Goal: Find specific page/section: Find specific page/section

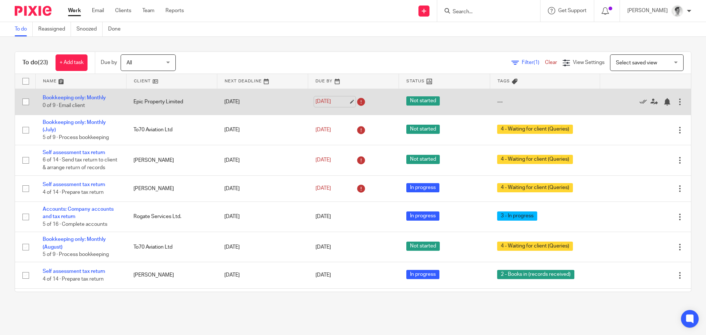
click at [333, 99] on link "11 Sep 2025" at bounding box center [332, 102] width 33 height 8
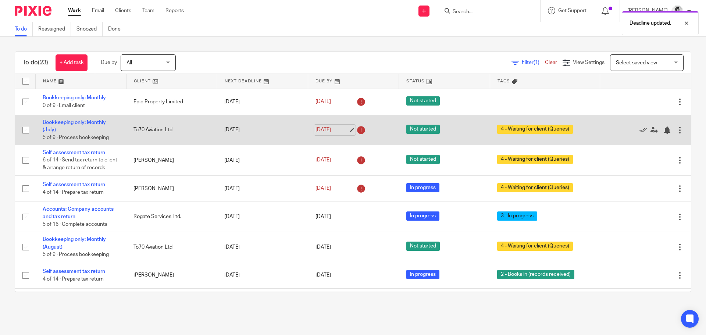
click at [329, 129] on link "12 Sep 2025" at bounding box center [332, 130] width 33 height 8
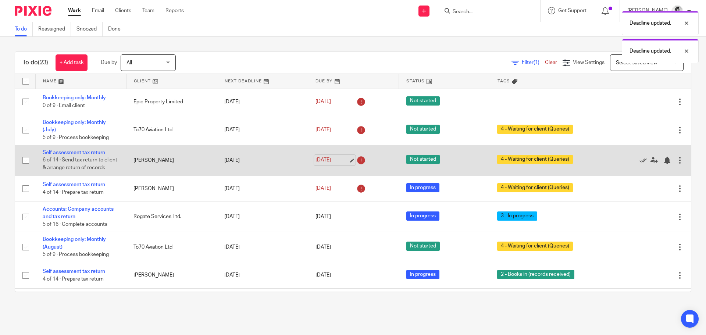
click at [318, 161] on link "12 Sep 2025" at bounding box center [332, 160] width 33 height 8
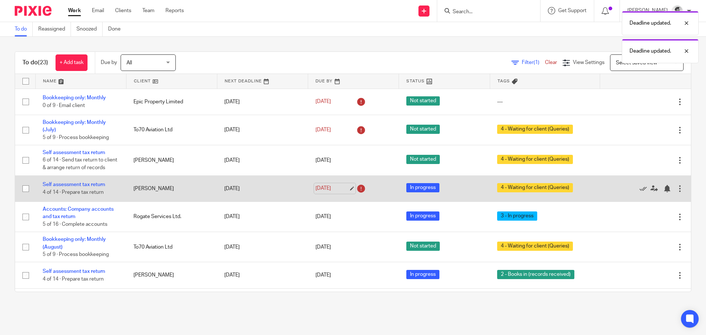
click at [332, 192] on link "12 Sep 2025" at bounding box center [332, 189] width 33 height 8
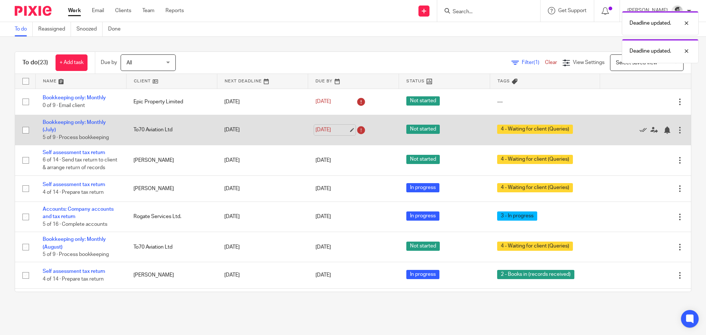
click at [328, 131] on link "30 Sep 2025" at bounding box center [332, 130] width 33 height 8
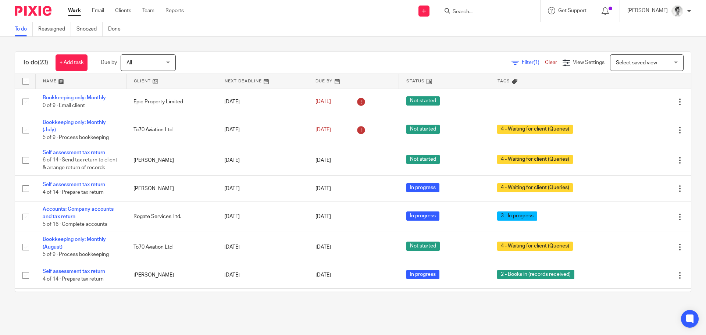
click at [488, 5] on div at bounding box center [488, 11] width 103 height 22
click at [486, 13] on input "Search" at bounding box center [485, 12] width 66 height 7
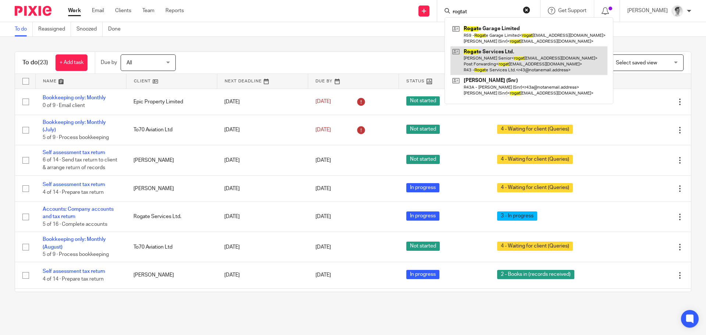
type input "rogtat"
click at [509, 54] on link at bounding box center [529, 60] width 157 height 29
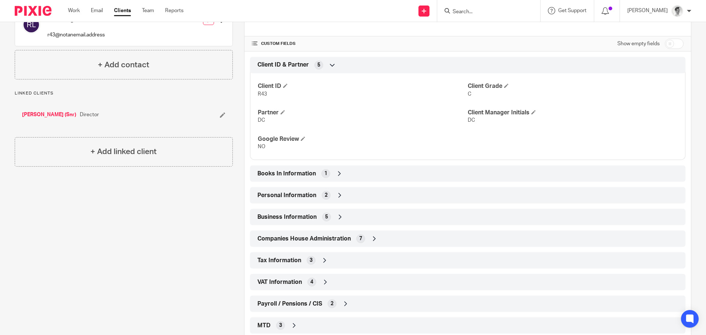
scroll to position [257, 0]
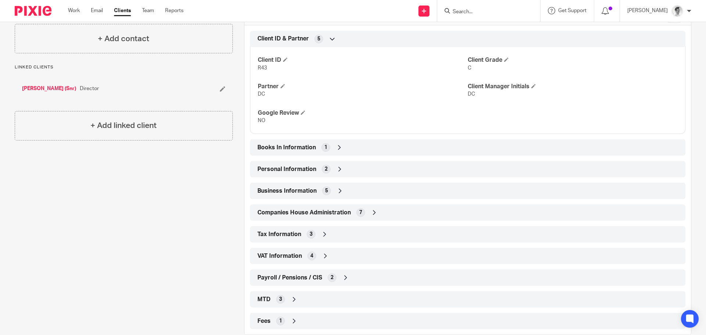
click at [324, 253] on icon at bounding box center [325, 255] width 7 height 7
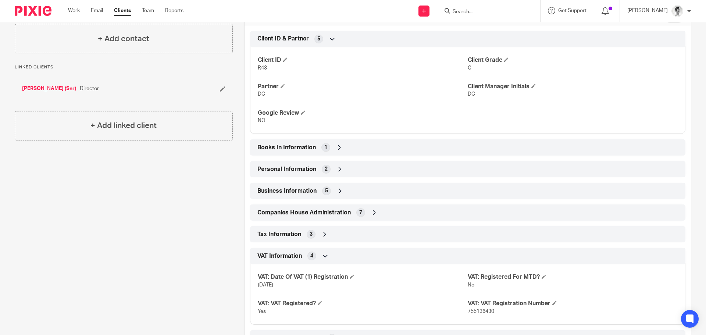
click at [476, 309] on span "755136430" at bounding box center [481, 311] width 26 height 5
copy span "755136430"
click at [510, 9] on input "Search" at bounding box center [485, 12] width 66 height 7
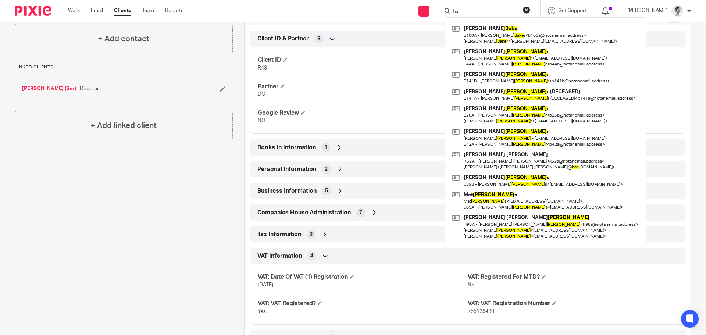
type input "b"
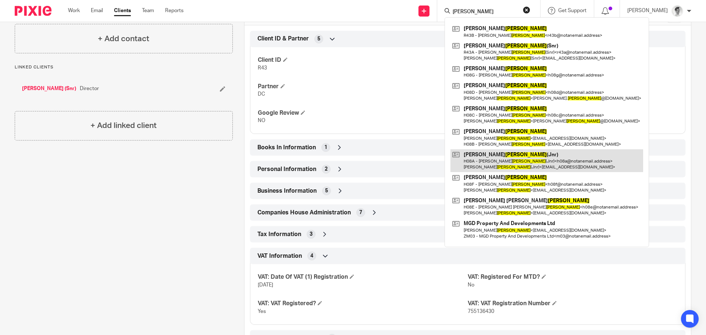
type input "luff"
click at [528, 160] on link at bounding box center [547, 160] width 193 height 23
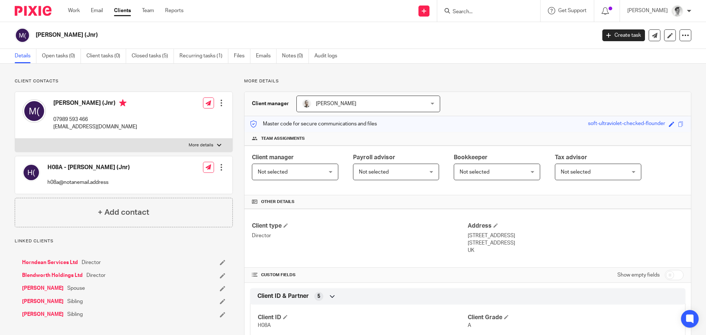
click at [506, 12] on input "Search" at bounding box center [485, 12] width 66 height 7
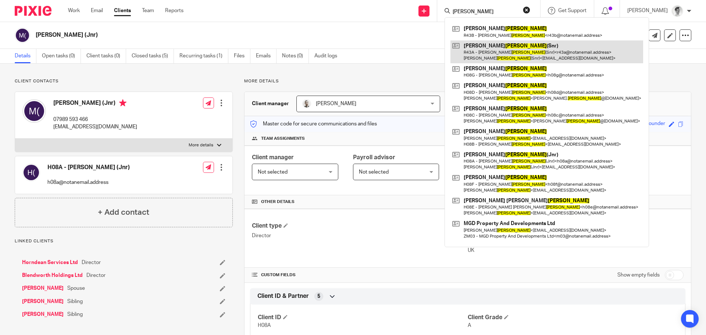
type input "luff"
click at [507, 51] on link at bounding box center [547, 51] width 193 height 23
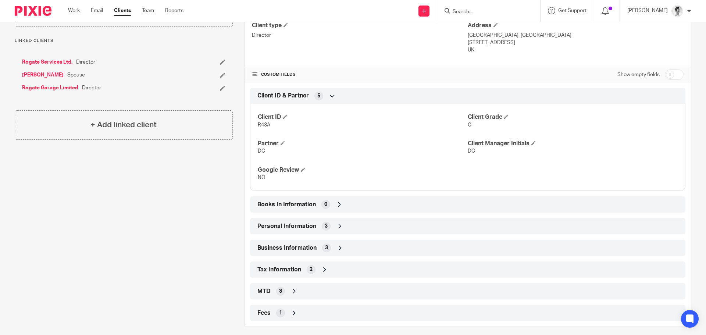
scroll to position [207, 0]
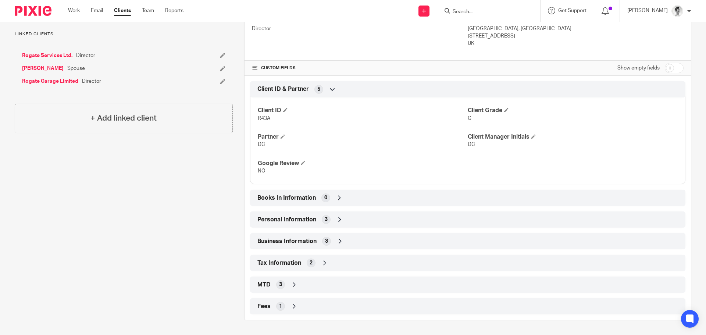
click at [321, 263] on icon at bounding box center [324, 262] width 7 height 7
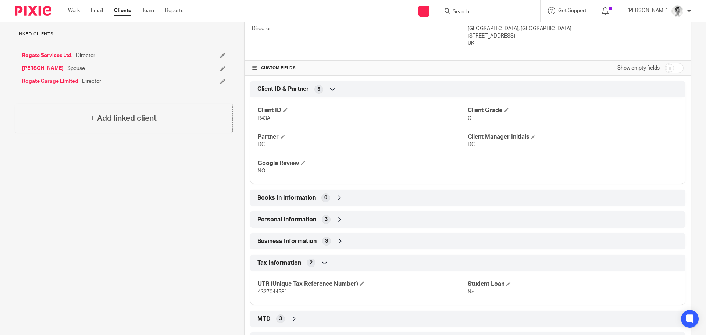
click at [513, 9] on input "Search" at bounding box center [485, 12] width 66 height 7
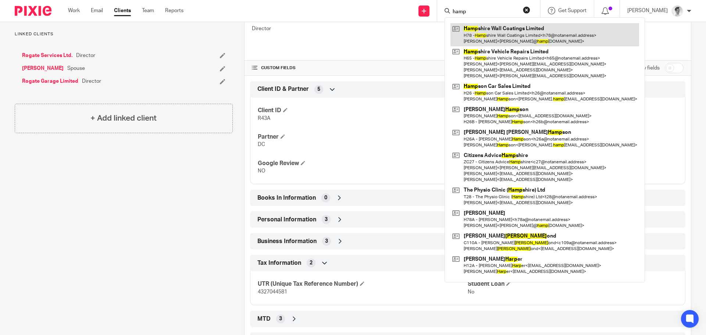
type input "hamp"
click at [506, 43] on link at bounding box center [545, 34] width 189 height 23
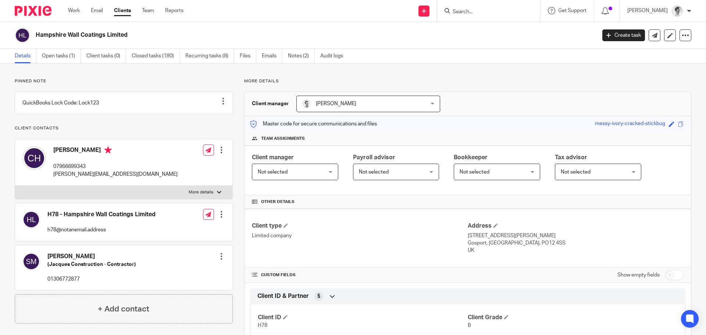
click at [478, 16] on div at bounding box center [488, 11] width 103 height 22
click at [482, 15] on input "Search" at bounding box center [485, 12] width 66 height 7
type input "d"
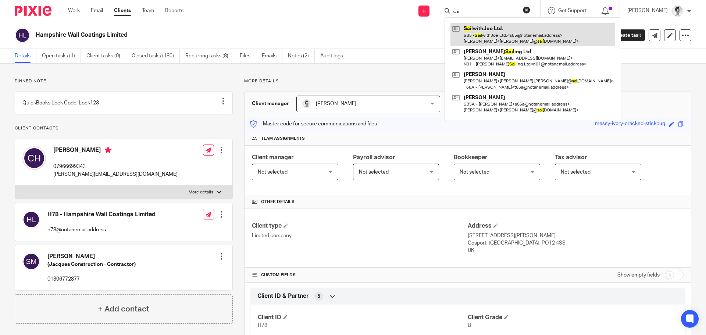
type input "sai"
click at [479, 31] on link at bounding box center [533, 34] width 165 height 23
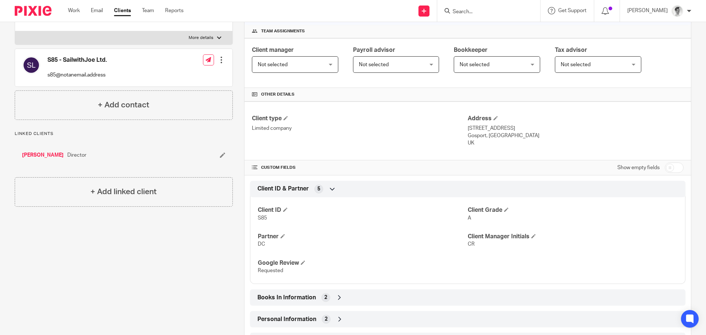
scroll to position [110, 0]
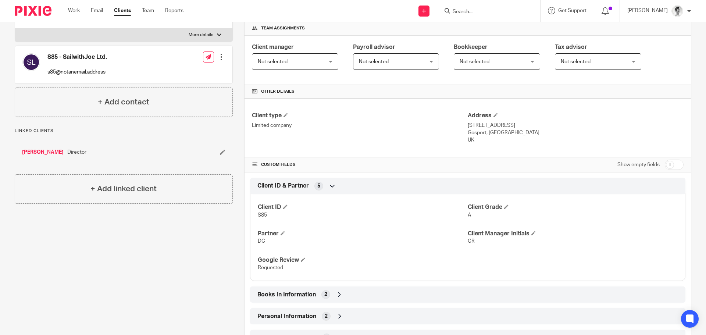
click at [488, 11] on input "Search" at bounding box center [485, 12] width 66 height 7
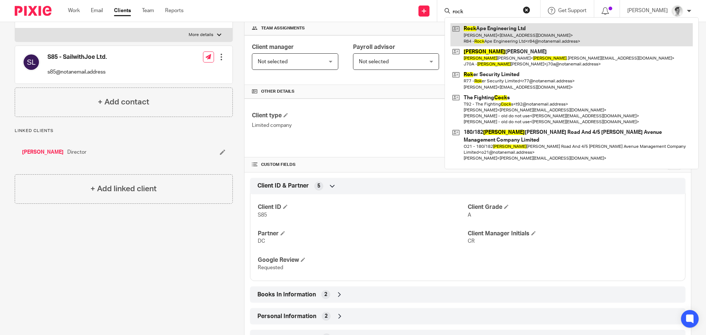
type input "rock"
click at [493, 29] on link at bounding box center [572, 34] width 242 height 23
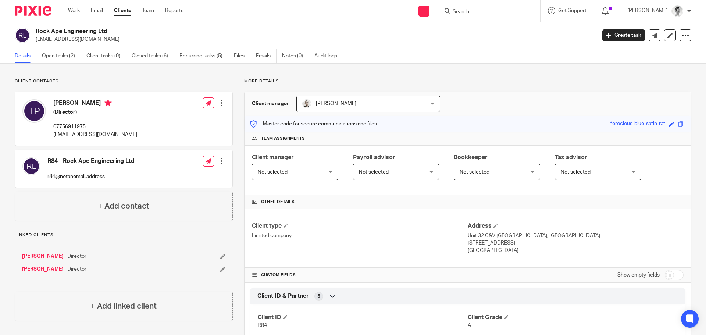
click at [505, 14] on input "Search" at bounding box center [485, 12] width 66 height 7
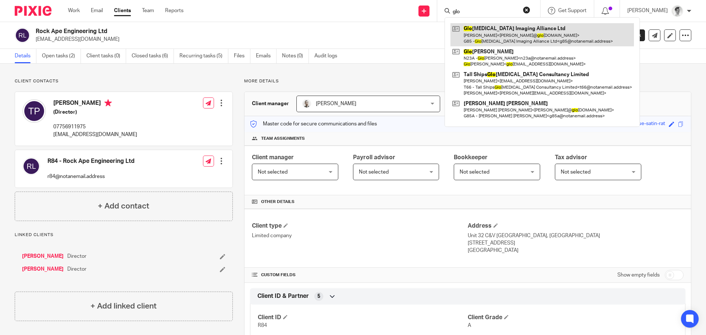
type input "glo"
click at [500, 30] on link at bounding box center [543, 34] width 184 height 23
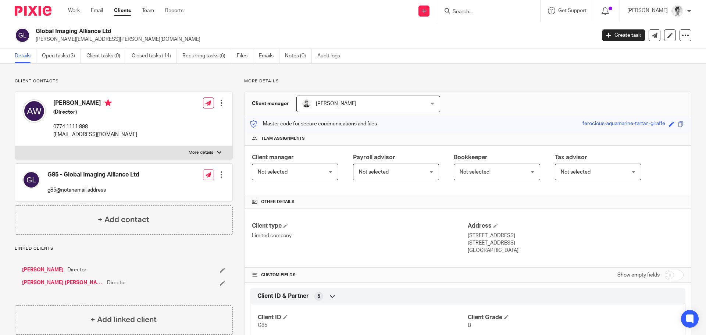
click at [506, 14] on input "Search" at bounding box center [485, 12] width 66 height 7
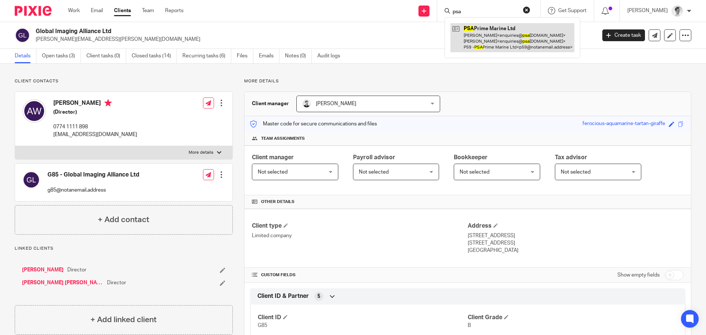
type input "psa"
click at [514, 42] on link at bounding box center [513, 37] width 124 height 29
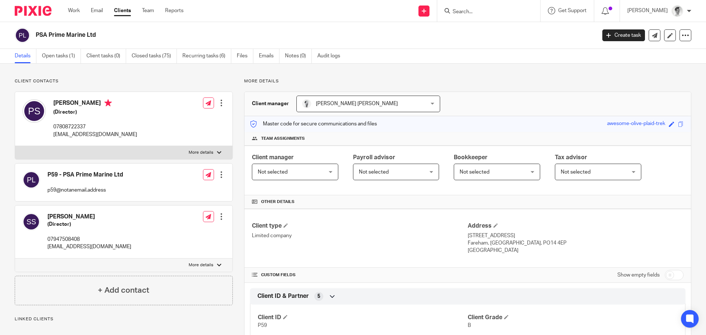
click at [515, 10] on input "Search" at bounding box center [485, 12] width 66 height 7
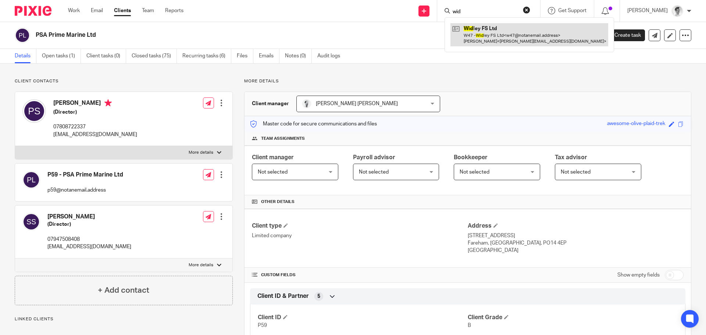
type input "wid"
click at [522, 32] on link at bounding box center [530, 34] width 158 height 23
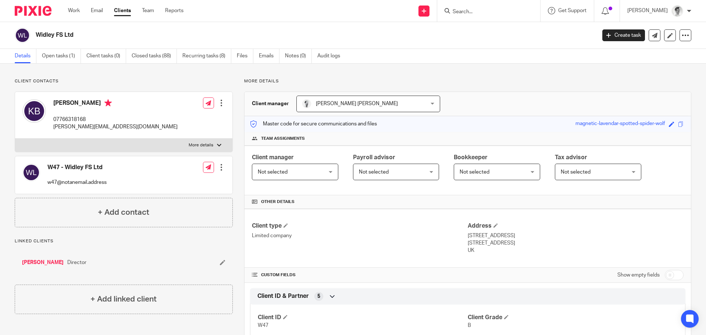
click at [487, 8] on form at bounding box center [491, 10] width 78 height 9
click at [488, 13] on input "Search" at bounding box center [485, 12] width 66 height 7
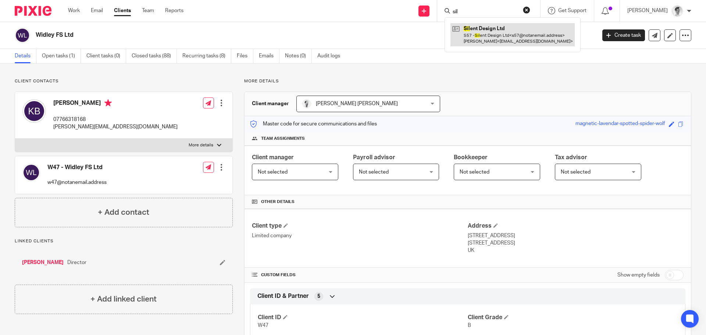
type input "sil"
click at [502, 39] on link at bounding box center [513, 34] width 124 height 23
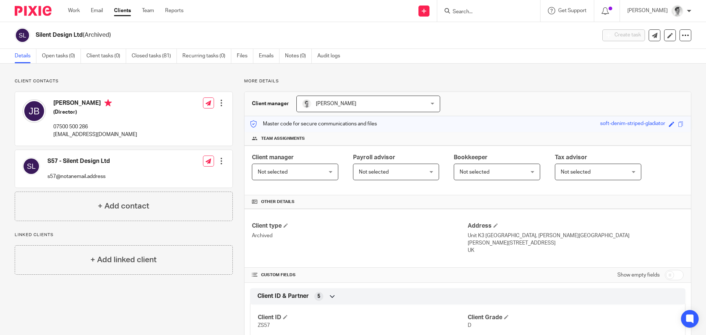
click at [491, 11] on input "Search" at bounding box center [485, 12] width 66 height 7
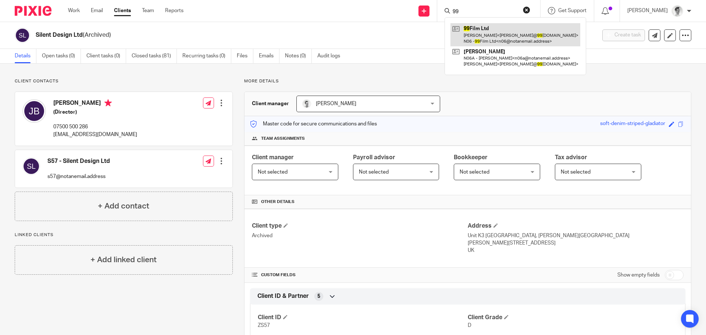
type input "99"
click at [490, 33] on link at bounding box center [516, 34] width 130 height 23
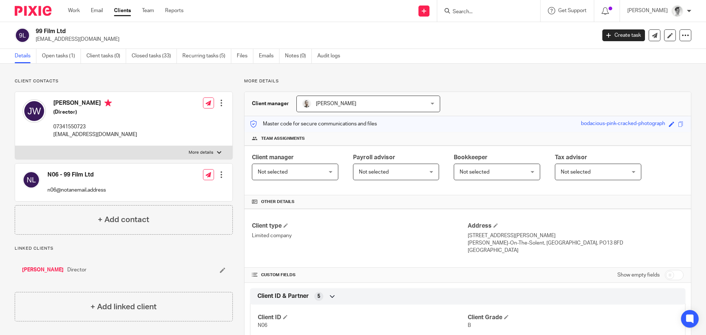
click at [483, 11] on input "Search" at bounding box center [485, 12] width 66 height 7
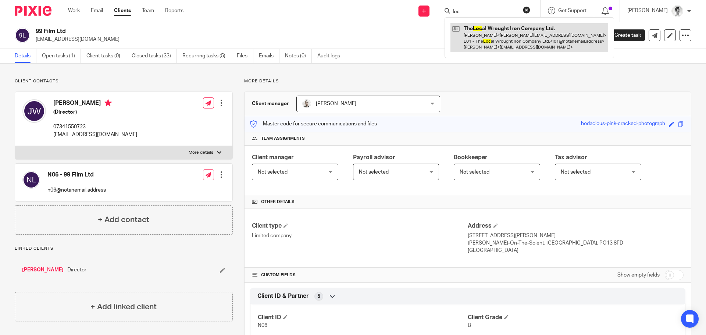
type input "loc"
click at [500, 36] on link at bounding box center [530, 37] width 158 height 29
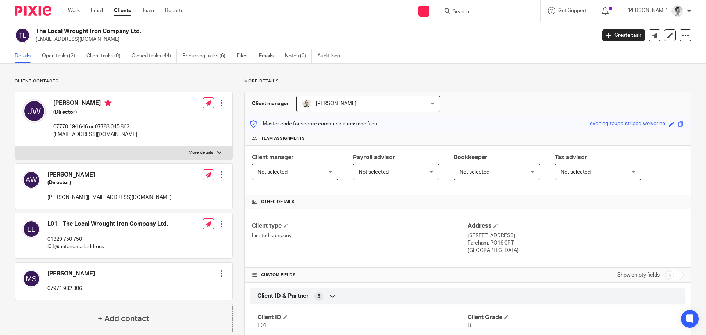
click at [501, 14] on input "Search" at bounding box center [485, 12] width 66 height 7
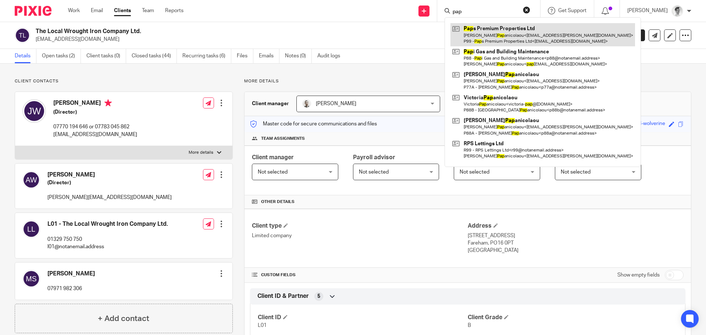
type input "pap"
click at [495, 32] on link at bounding box center [543, 34] width 185 height 23
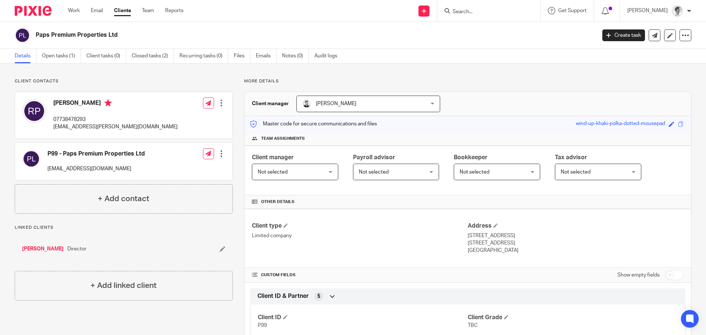
click at [498, 10] on input "Search" at bounding box center [485, 12] width 66 height 7
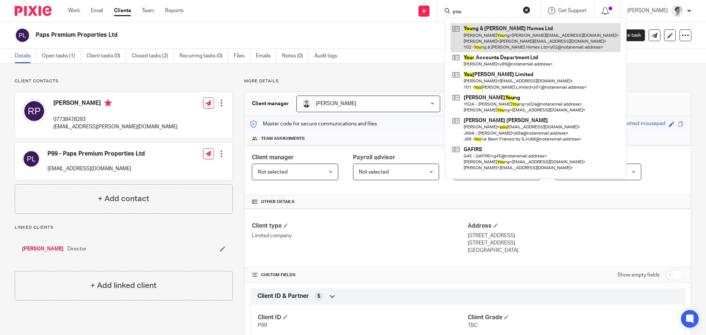
type input "you"
click at [494, 29] on link at bounding box center [536, 37] width 170 height 29
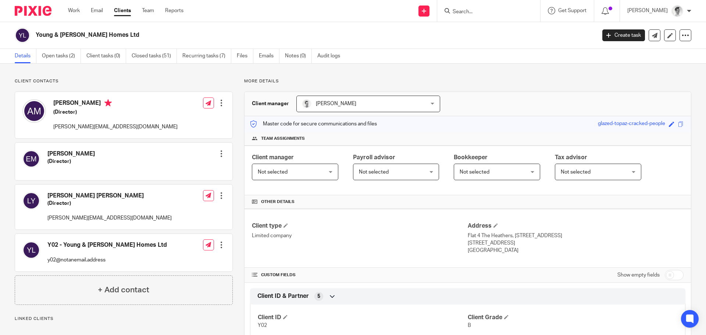
drag, startPoint x: 536, startPoint y: 11, endPoint x: 530, endPoint y: 8, distance: 6.3
click at [530, 11] on form at bounding box center [491, 10] width 78 height 9
click at [487, 12] on input "Search" at bounding box center [485, 12] width 66 height 7
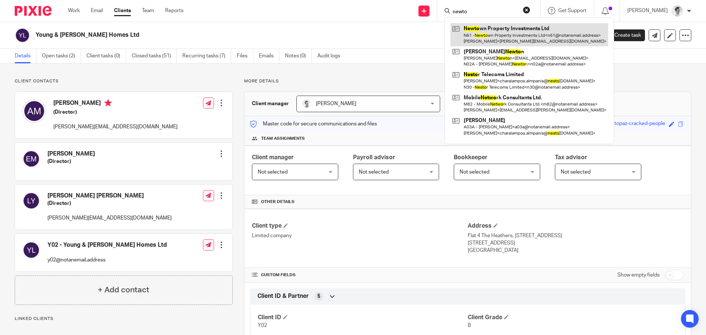
type input "newto"
click at [484, 34] on link at bounding box center [530, 34] width 158 height 23
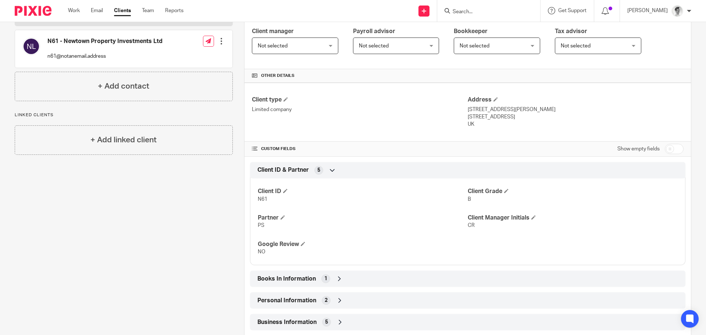
scroll to position [110, 0]
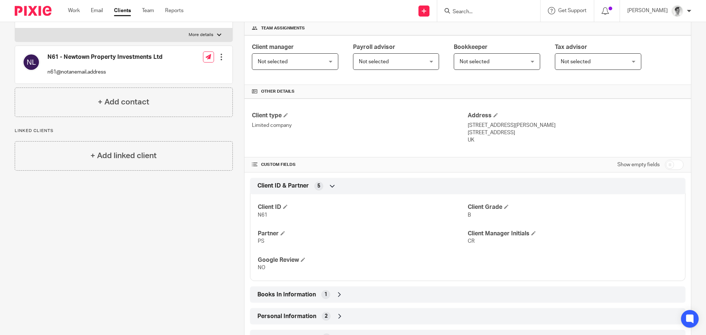
click at [502, 9] on input "Search" at bounding box center [485, 12] width 66 height 7
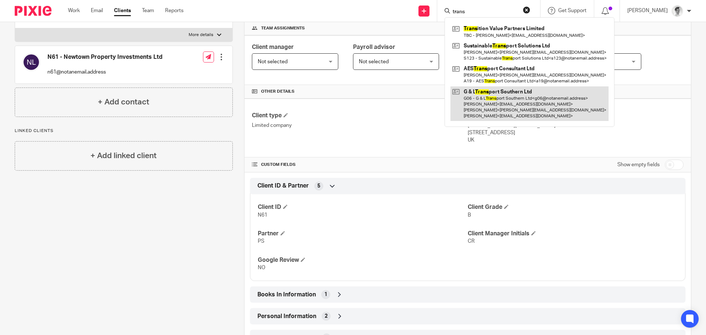
type input "trans"
click at [505, 104] on link at bounding box center [530, 103] width 158 height 35
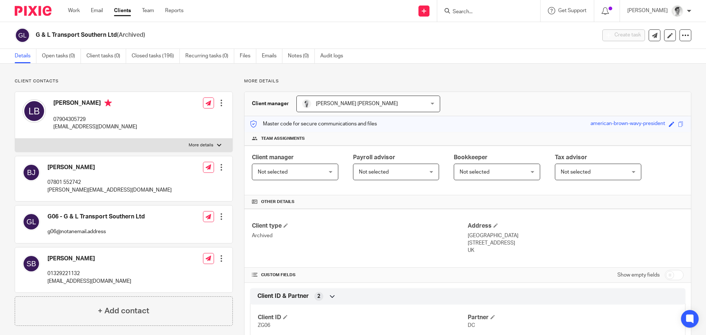
click at [504, 11] on input "Search" at bounding box center [485, 12] width 66 height 7
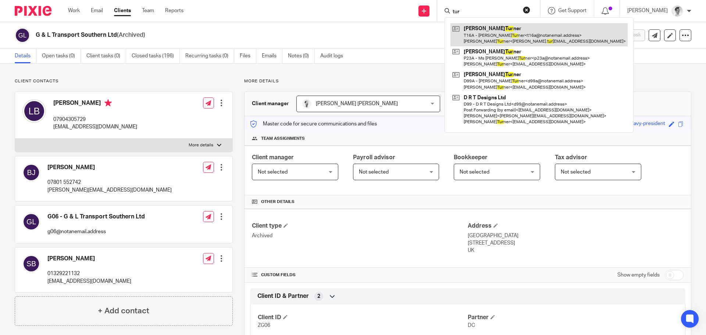
type input "tur"
click at [513, 33] on link at bounding box center [539, 34] width 177 height 23
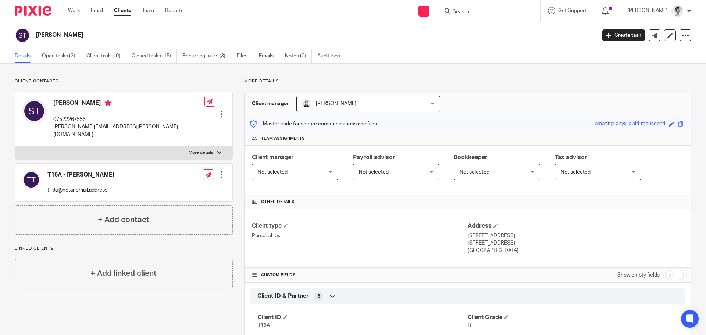
click at [530, 14] on form at bounding box center [491, 10] width 78 height 9
click at [530, 5] on div at bounding box center [488, 11] width 103 height 22
click at [518, 10] on input "Search" at bounding box center [485, 12] width 66 height 7
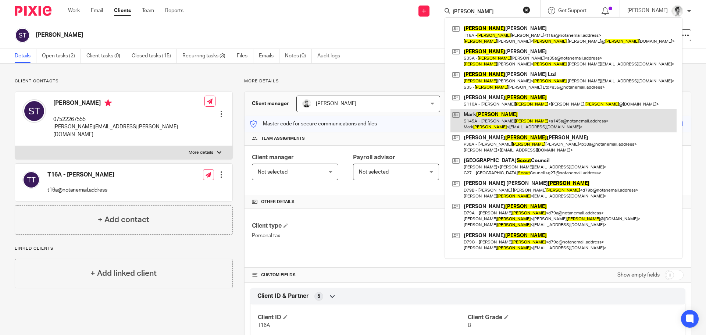
type input "scott"
click at [528, 125] on link at bounding box center [564, 120] width 226 height 23
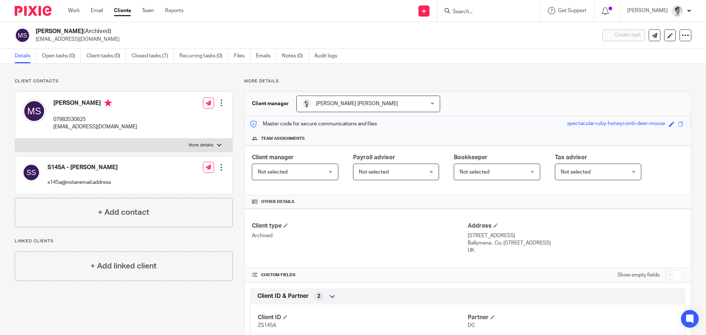
click at [529, 11] on form at bounding box center [491, 10] width 78 height 9
click at [518, 11] on input "Search" at bounding box center [485, 12] width 66 height 7
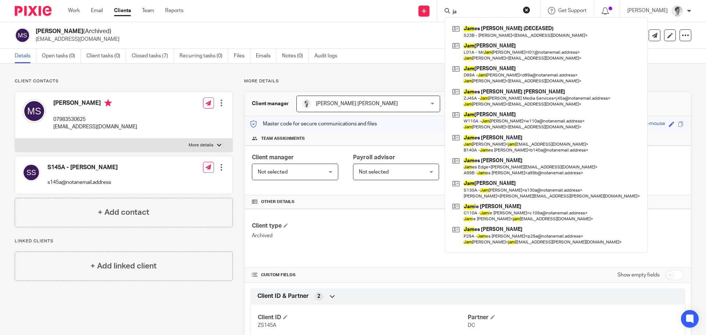
type input "j"
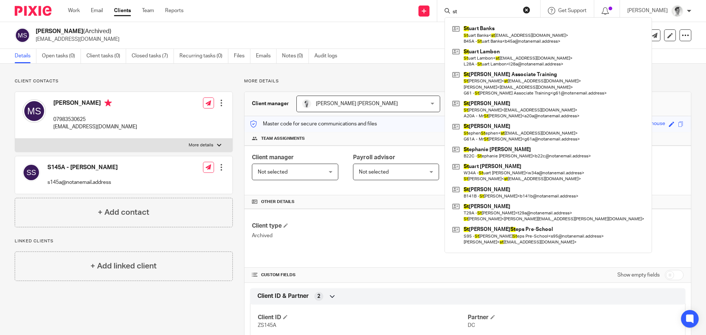
type input "s"
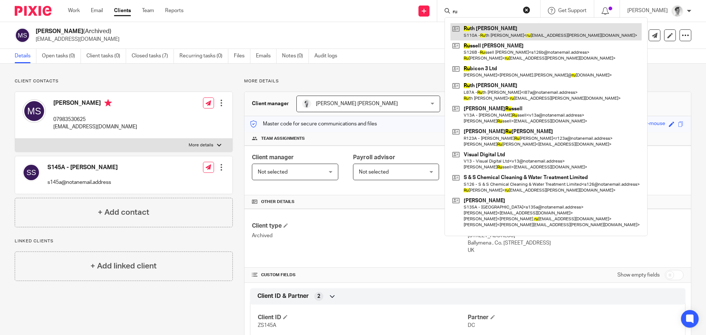
type input "ru"
click at [525, 36] on link at bounding box center [546, 31] width 191 height 17
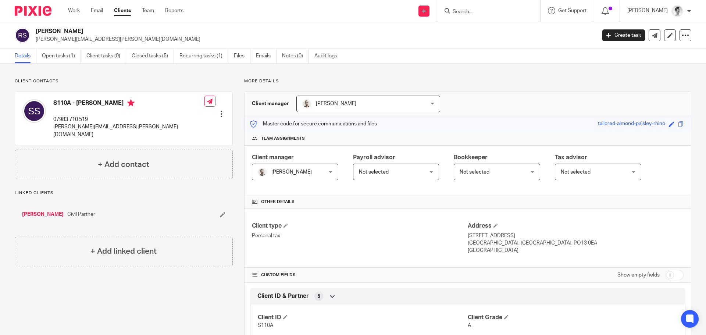
click at [518, 12] on input "Search" at bounding box center [485, 12] width 66 height 7
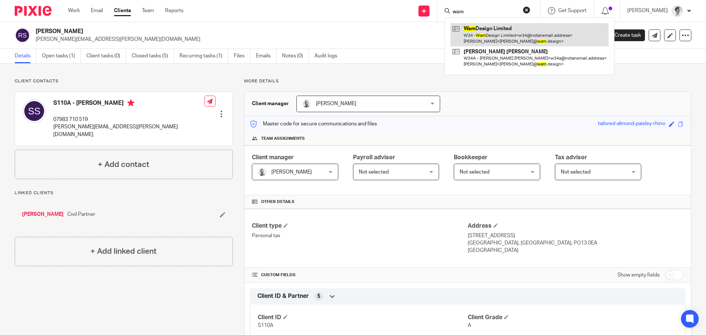
type input "wam"
click at [506, 40] on link at bounding box center [530, 34] width 158 height 23
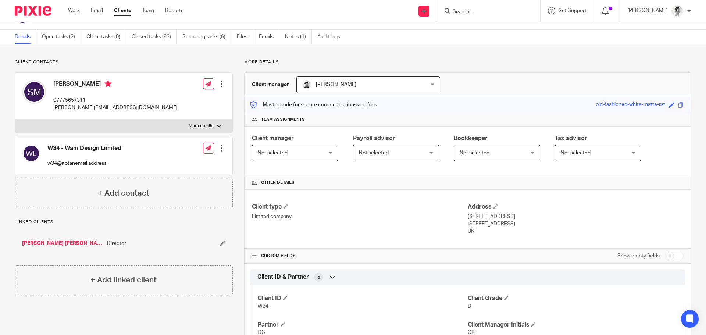
scroll to position [74, 0]
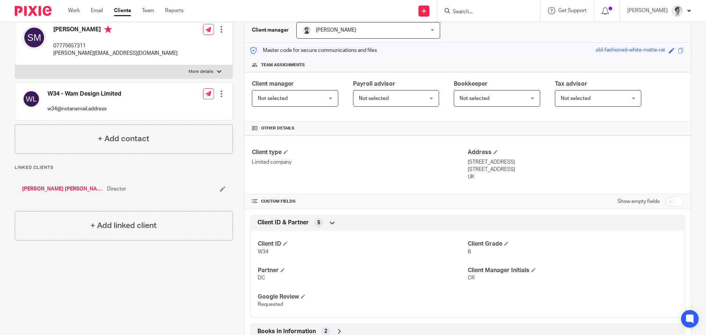
click at [518, 12] on input "Search" at bounding box center [485, 12] width 66 height 7
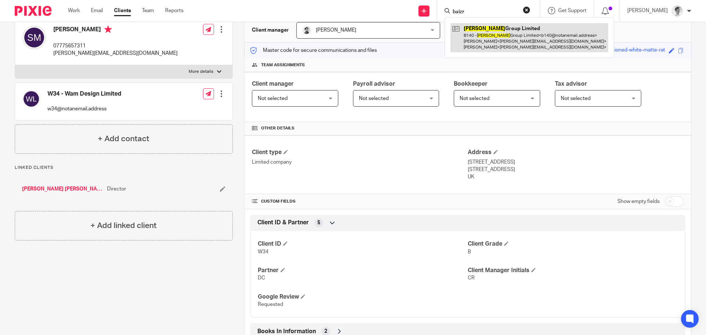
type input "baizr"
click at [509, 31] on link at bounding box center [530, 37] width 158 height 29
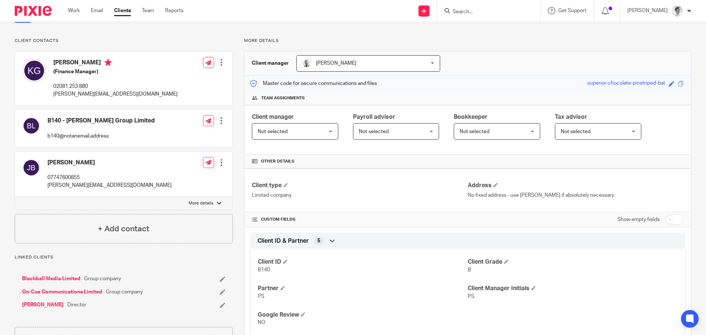
scroll to position [110, 0]
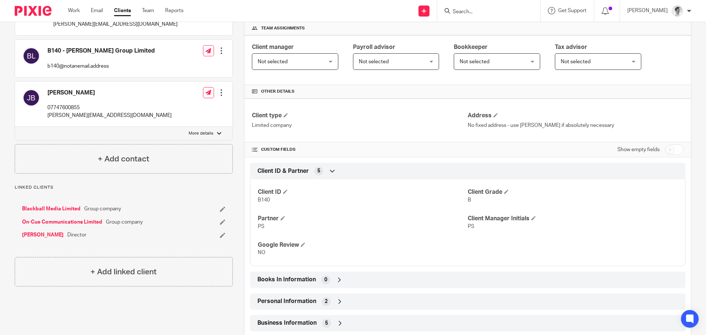
click at [509, 13] on input "Search" at bounding box center [485, 12] width 66 height 7
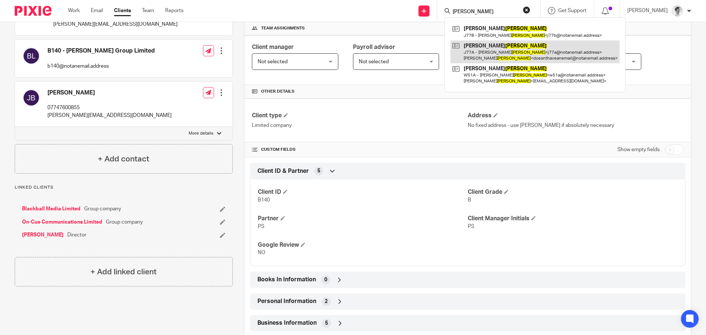
type input "walker"
click at [522, 61] on link at bounding box center [535, 51] width 169 height 23
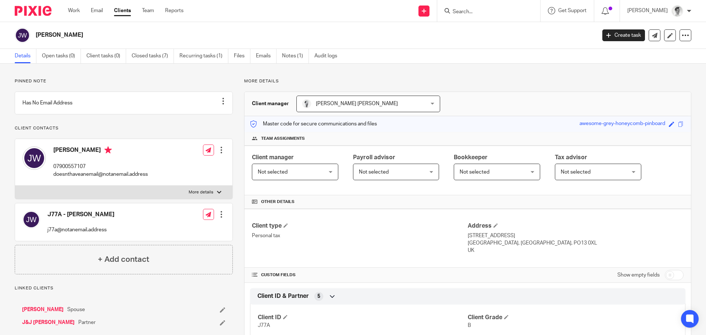
click at [518, 12] on input "Search" at bounding box center [485, 12] width 66 height 7
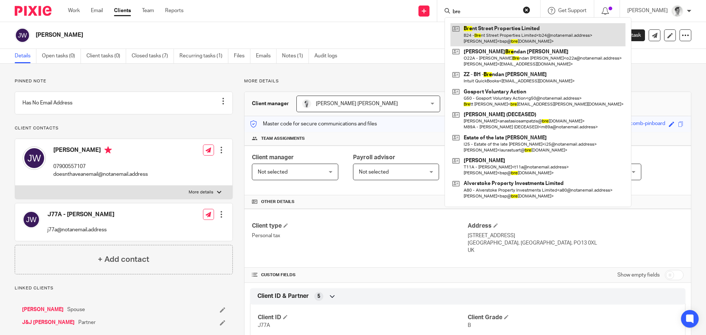
type input "bre"
click at [521, 28] on link at bounding box center [538, 34] width 175 height 23
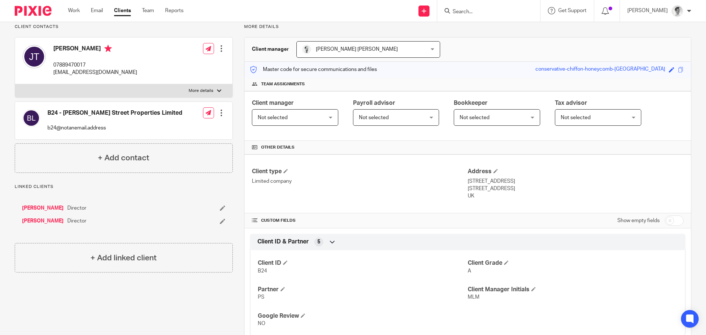
scroll to position [74, 0]
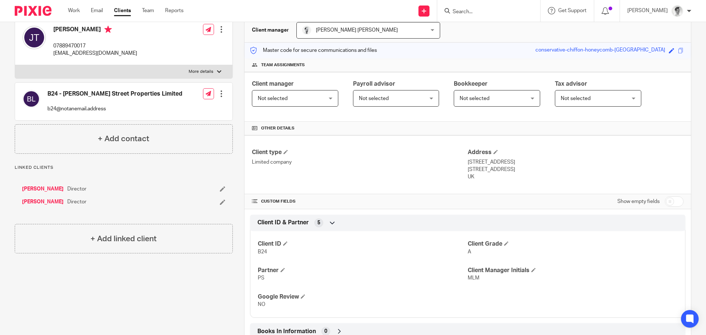
click at [496, 15] on input "Search" at bounding box center [485, 12] width 66 height 7
type input "k"
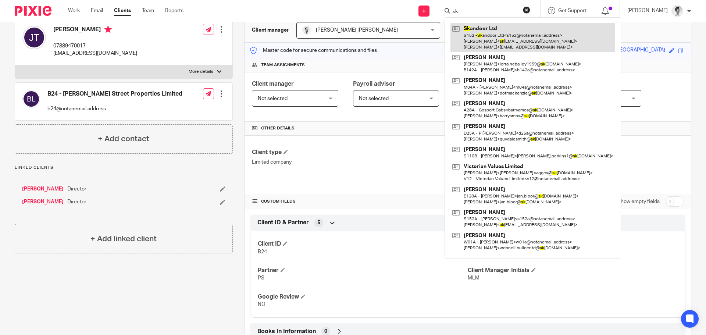
type input "sk"
click at [506, 31] on link at bounding box center [533, 37] width 165 height 29
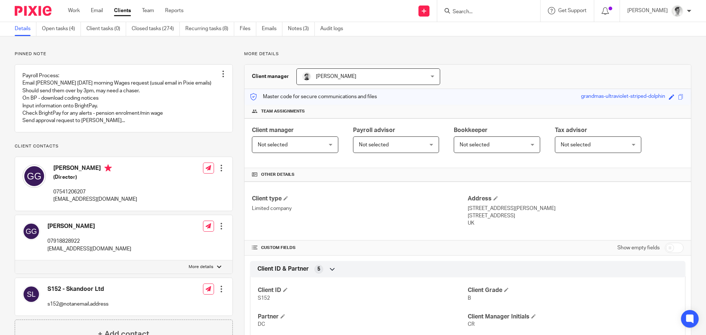
scroll to position [74, 0]
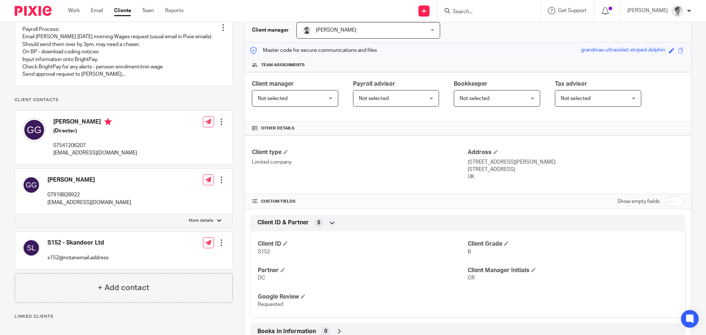
click at [488, 8] on form at bounding box center [491, 10] width 78 height 9
click at [486, 11] on input "Search" at bounding box center [485, 12] width 66 height 7
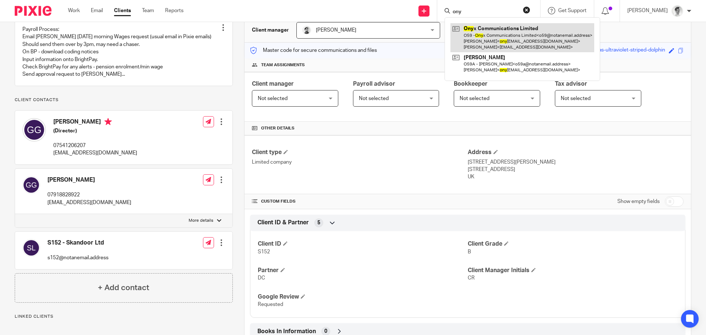
type input "ony"
click at [484, 50] on link at bounding box center [523, 37] width 144 height 29
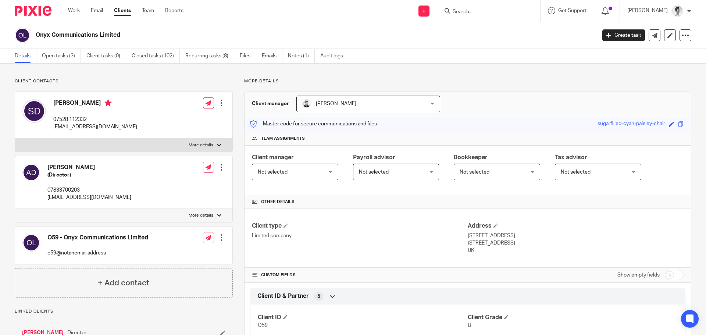
click at [488, 17] on div at bounding box center [488, 11] width 103 height 22
click at [491, 15] on input "Search" at bounding box center [485, 12] width 66 height 7
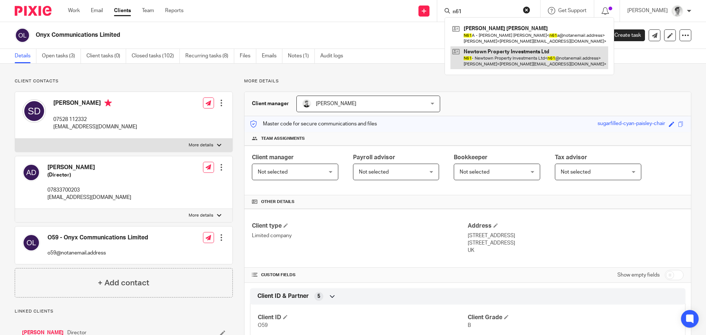
type input "n61"
click at [481, 53] on link at bounding box center [530, 57] width 158 height 23
